Goal: Information Seeking & Learning: Learn about a topic

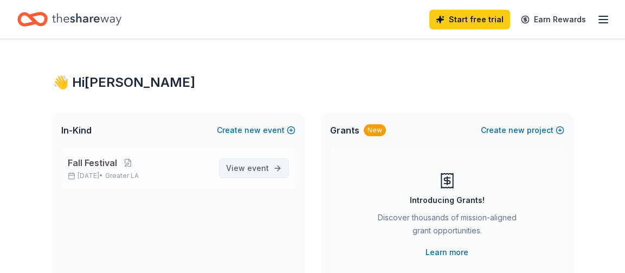
click at [252, 168] on span "event" at bounding box center [258, 167] width 22 height 9
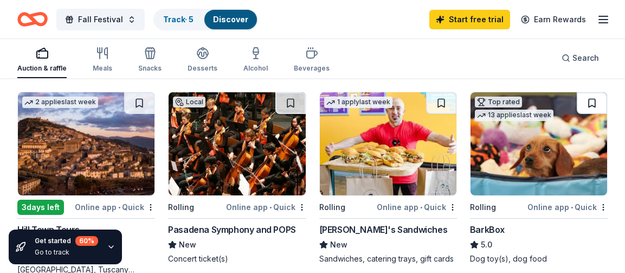
scroll to position [542, 0]
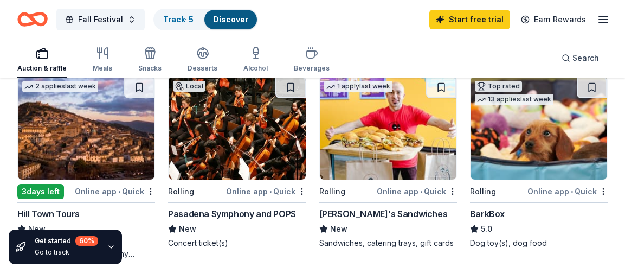
click at [494, 212] on div "BarkBox" at bounding box center [487, 213] width 35 height 13
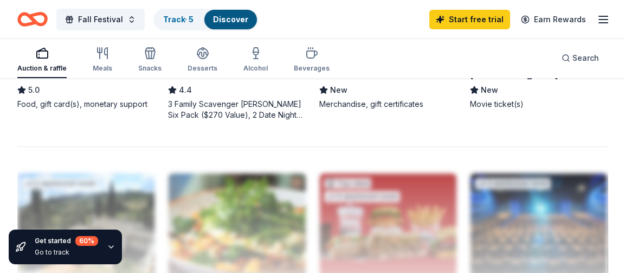
scroll to position [1139, 0]
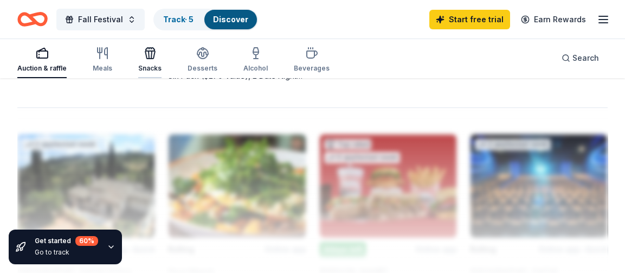
click at [150, 64] on div "Snacks" at bounding box center [149, 68] width 23 height 9
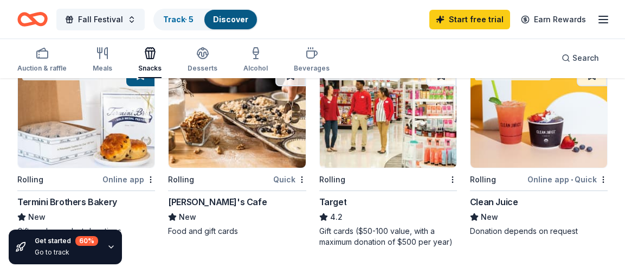
scroll to position [976, 0]
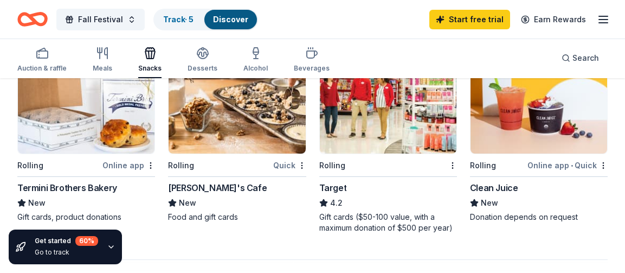
click at [341, 218] on div "Gift cards ($50-100 value, with a maximum donation of $500 per year)" at bounding box center [389, 223] width 138 height 22
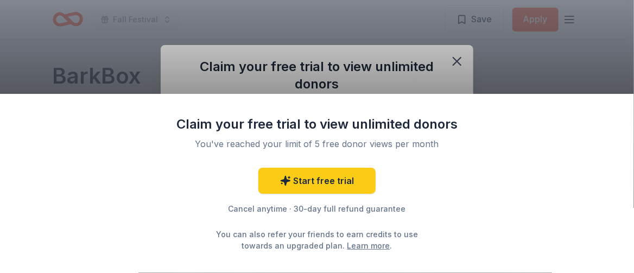
click at [457, 56] on div "Claim your free trial to view unlimited donors You've reached your limit of 5 f…" at bounding box center [317, 136] width 634 height 273
drag, startPoint x: 580, startPoint y: 60, endPoint x: 568, endPoint y: 64, distance: 13.2
click at [578, 62] on div "Claim your free trial to view unlimited donors You've reached your limit of 5 f…" at bounding box center [317, 136] width 634 height 273
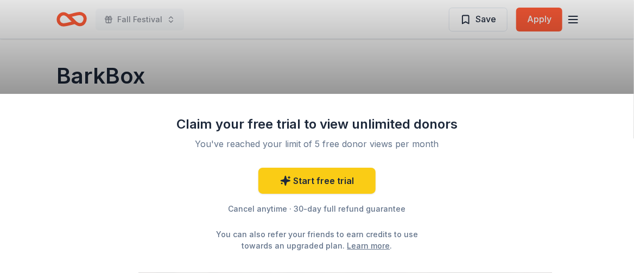
click at [390, 74] on div "Claim your free trial to view unlimited donors You've reached your limit of 5 f…" at bounding box center [317, 136] width 634 height 273
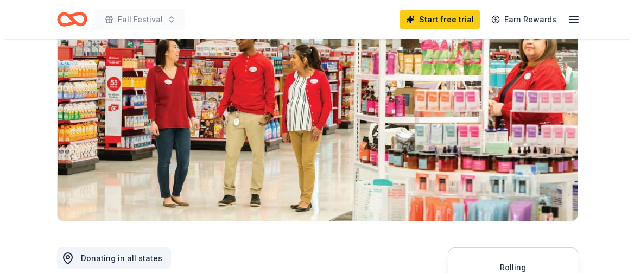
scroll to position [380, 0]
